Goal: Check status: Check status

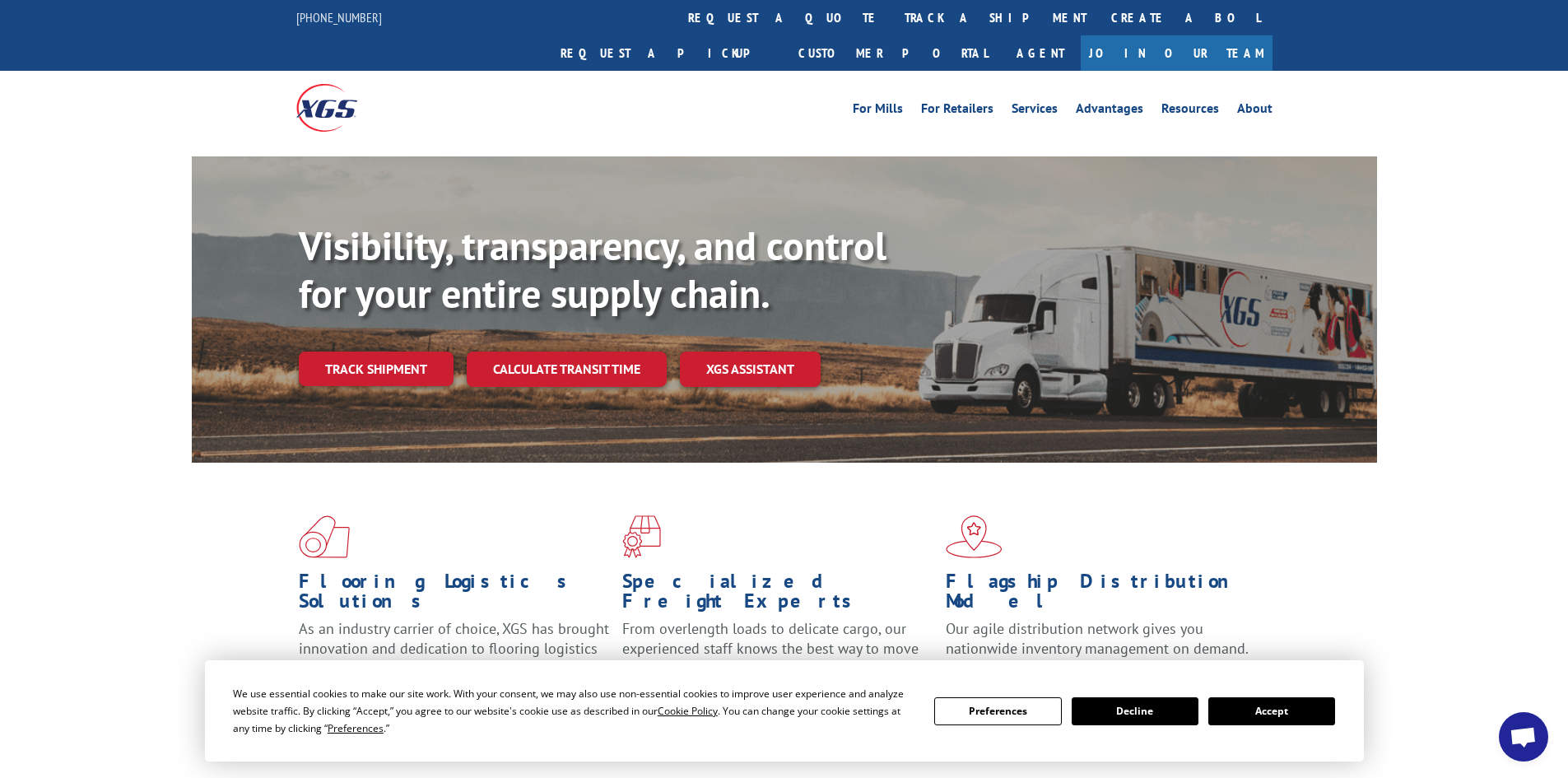
click at [1313, 704] on button "Accept" at bounding box center [1271, 711] width 126 height 28
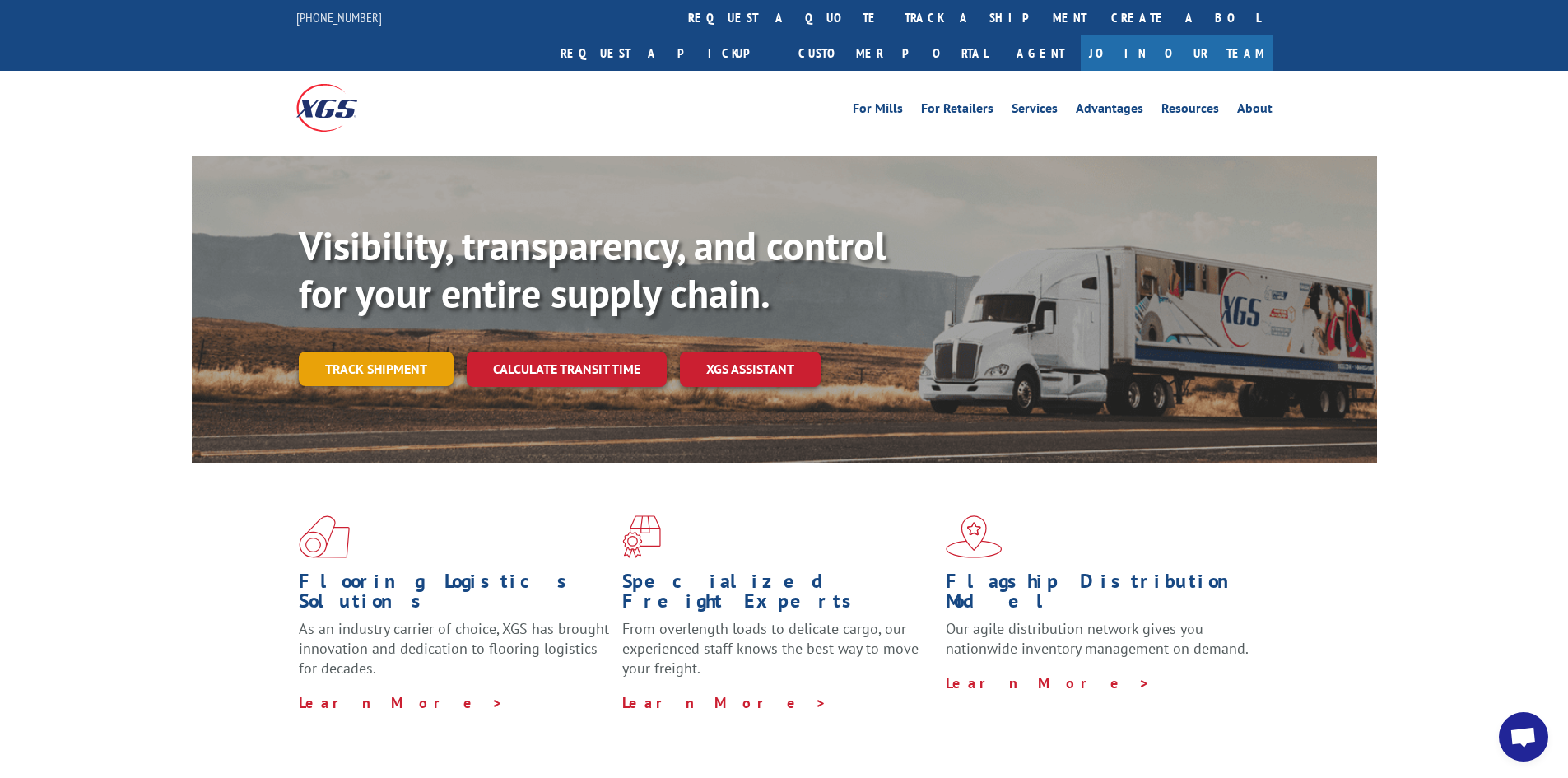
click at [342, 352] on link "Track shipment" at bounding box center [376, 369] width 155 height 34
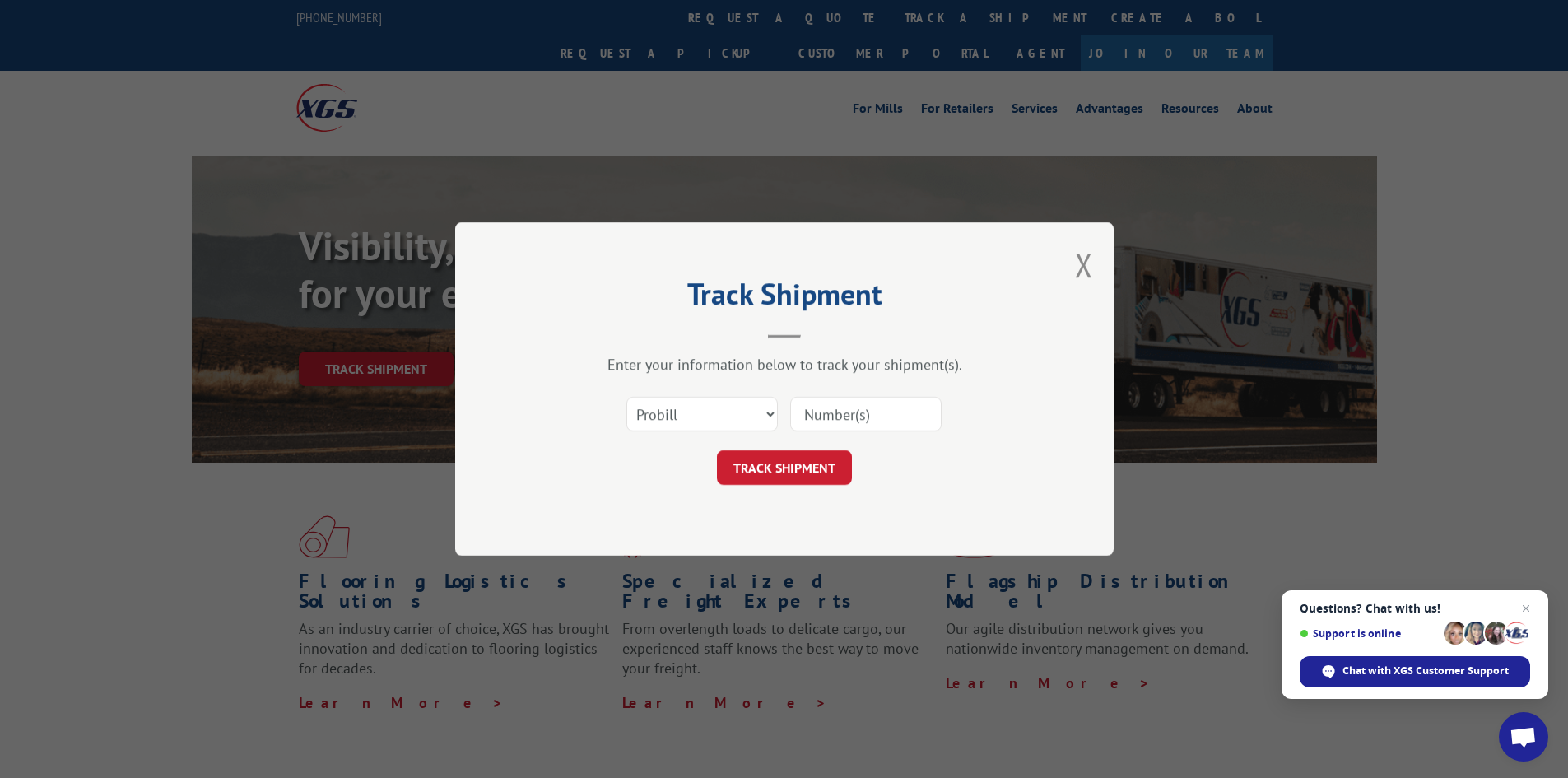
click at [873, 411] on input at bounding box center [866, 414] width 151 height 34
paste input "479118"
type input "479118"
click button "TRACK SHIPMENT" at bounding box center [784, 468] width 135 height 34
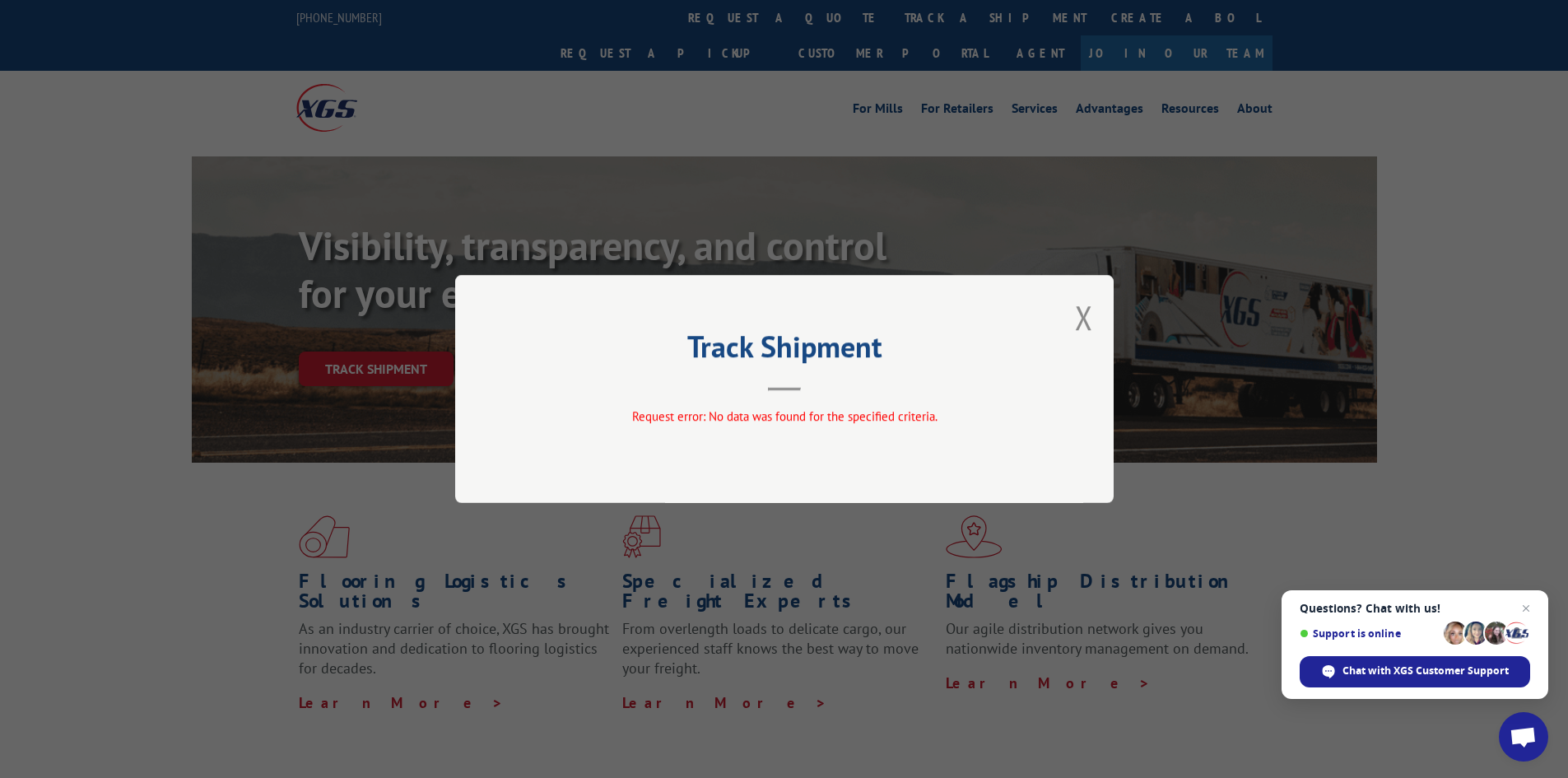
click at [1073, 316] on div "Track Shipment Request error: No data was found for the specified criteria." at bounding box center [784, 389] width 658 height 228
click at [1082, 316] on button "Close modal" at bounding box center [1083, 317] width 18 height 44
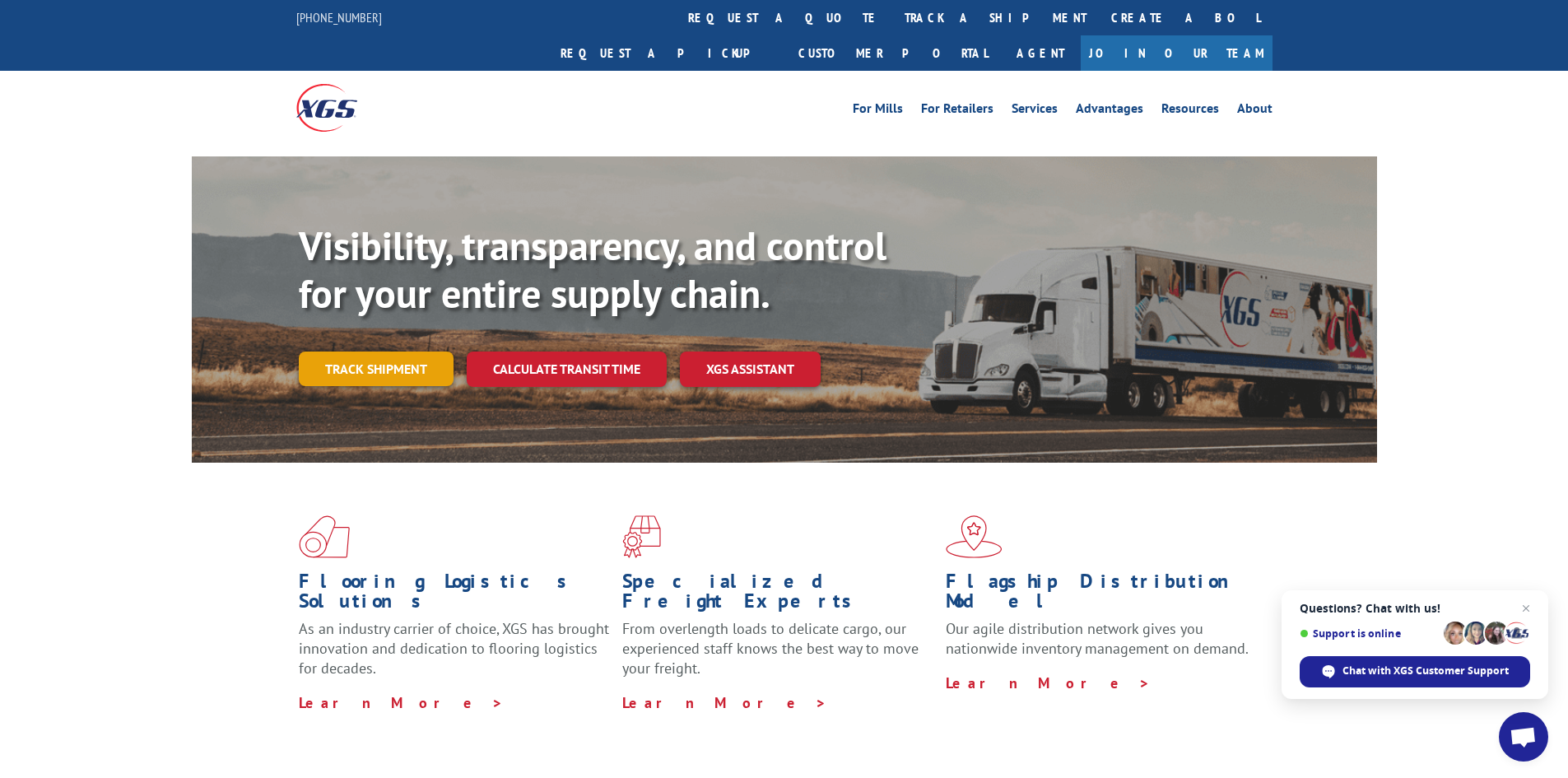
click at [318, 352] on link "Track shipment" at bounding box center [376, 369] width 155 height 34
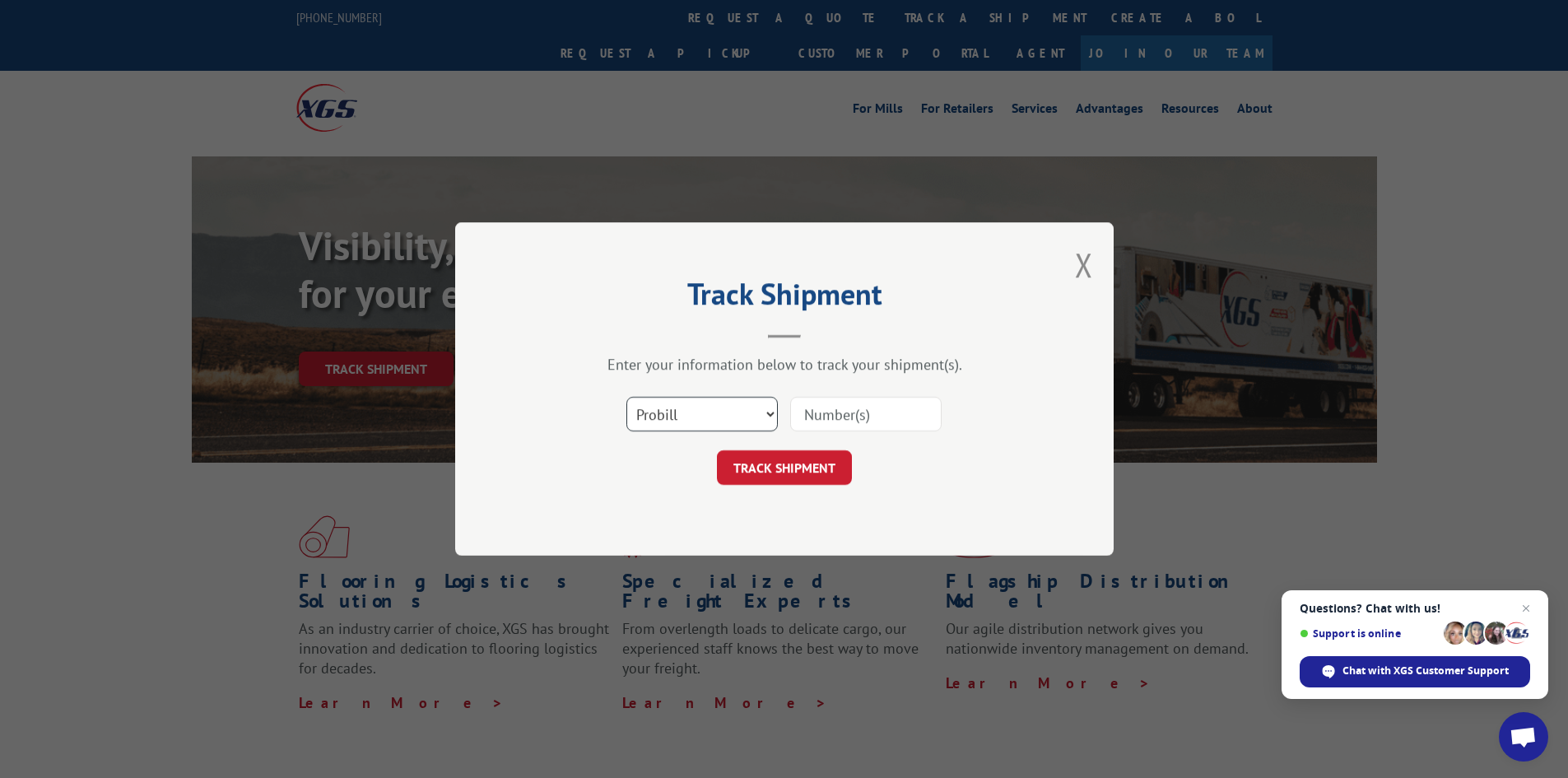
click at [653, 414] on select "Select category... Probill BOL PO" at bounding box center [702, 414] width 151 height 34
select select "bol"
click at [626, 397] on select "Select category... Probill BOL PO" at bounding box center [702, 414] width 151 height 34
click at [850, 417] on input at bounding box center [866, 414] width 151 height 34
paste input "479118"
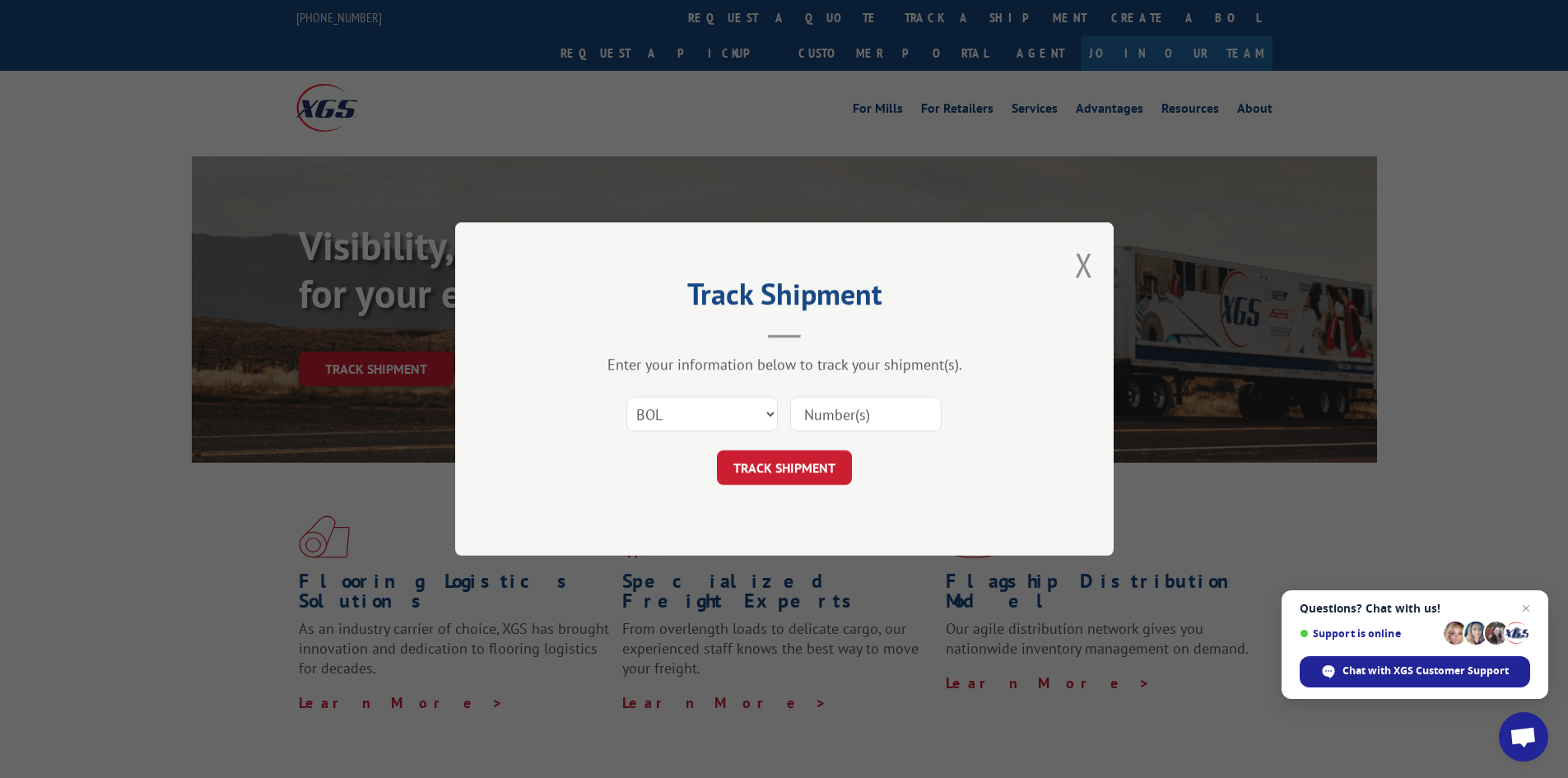
type input "479118"
click button "TRACK SHIPMENT" at bounding box center [784, 468] width 135 height 34
